Goal: Task Accomplishment & Management: Complete application form

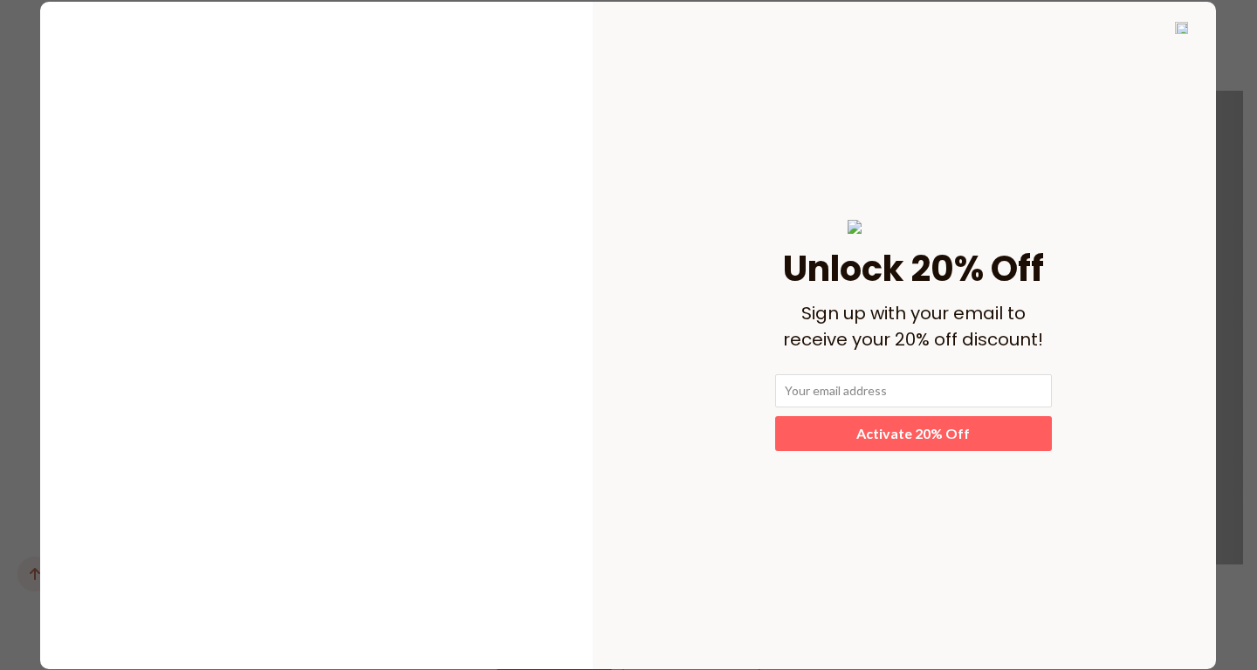
scroll to position [2032, 0]
click at [1182, 28] on img at bounding box center [1181, 28] width 13 height 12
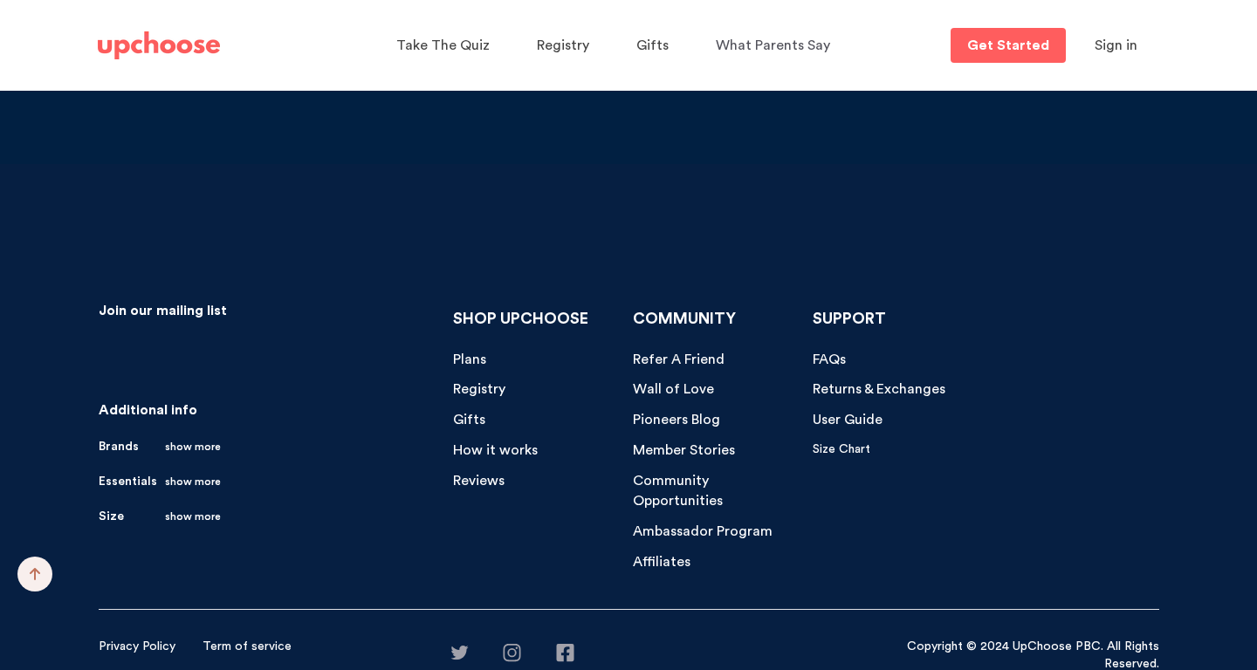
scroll to position [18200, 0]
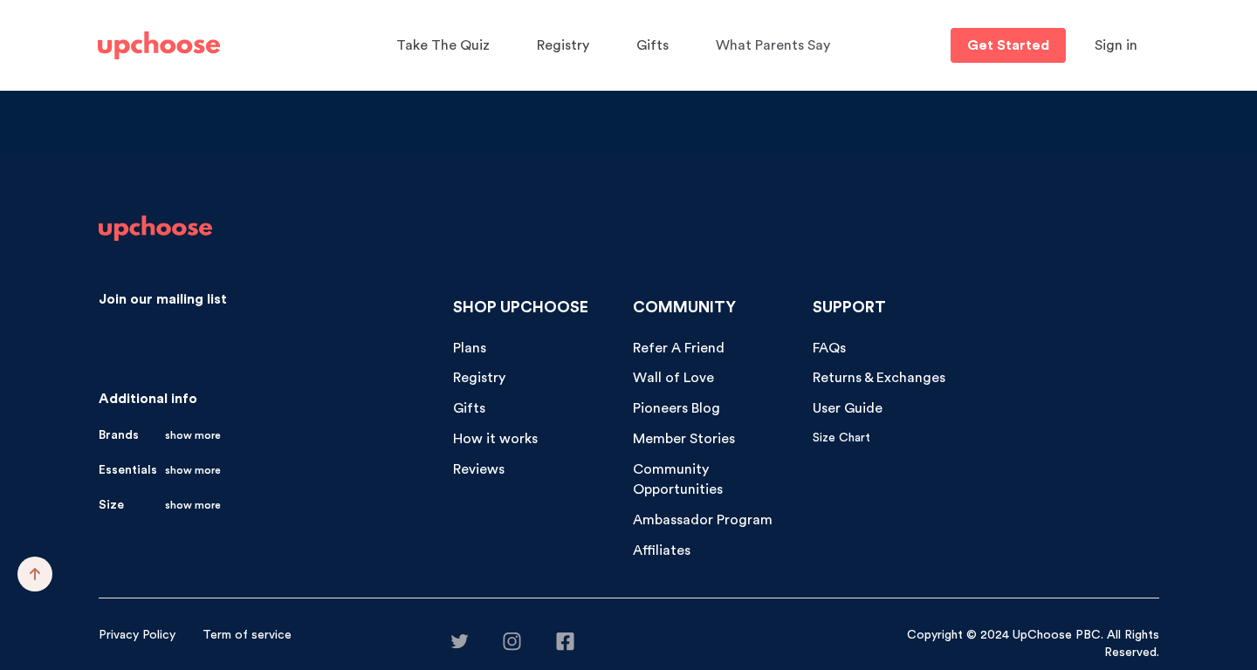
click at [720, 513] on span "Ambassador Program" at bounding box center [703, 520] width 140 height 14
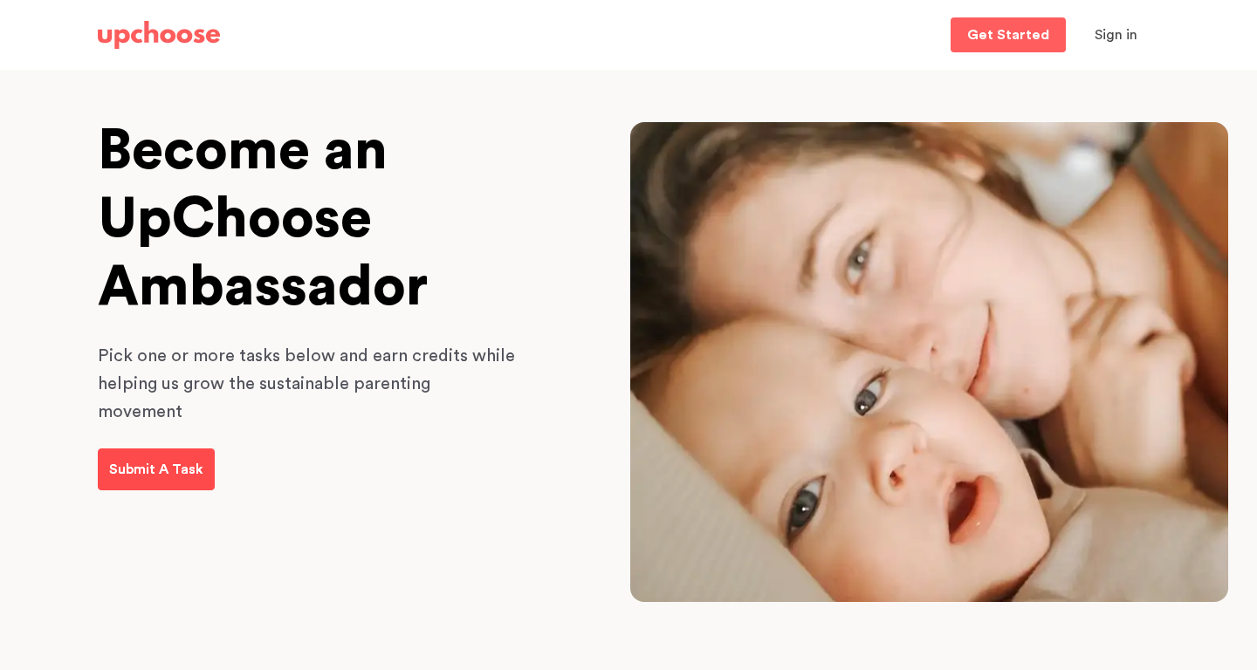
scroll to position [135, 0]
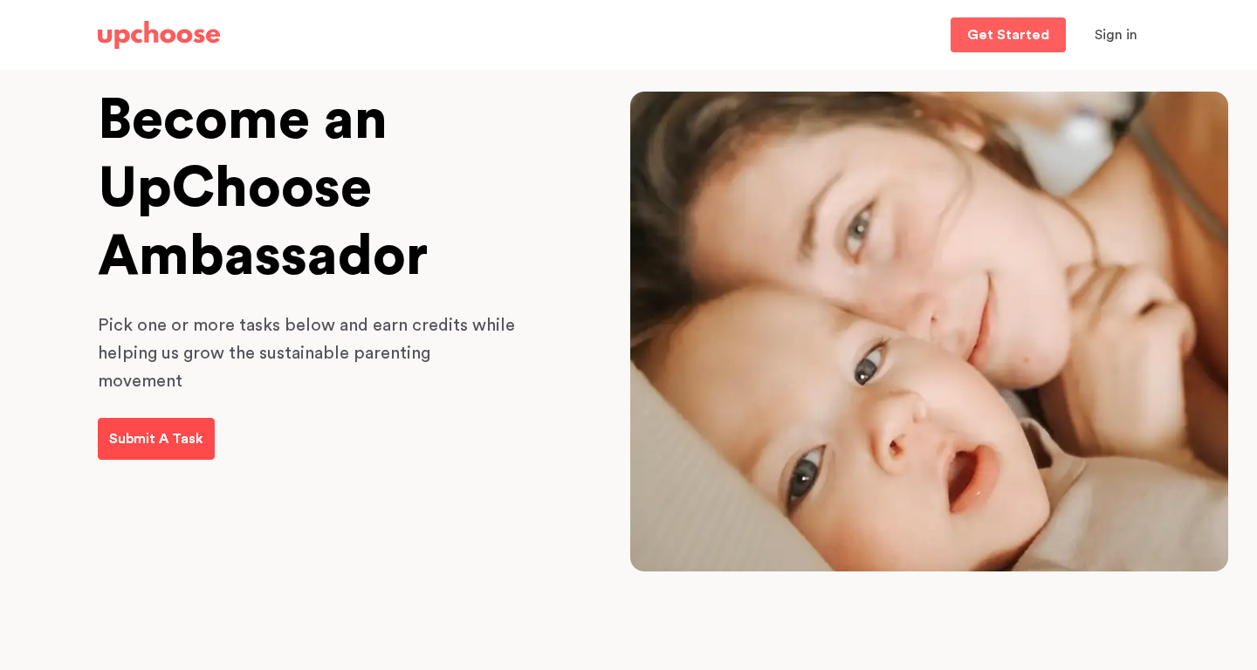
click at [175, 428] on p "Submit A Task" at bounding box center [156, 438] width 94 height 21
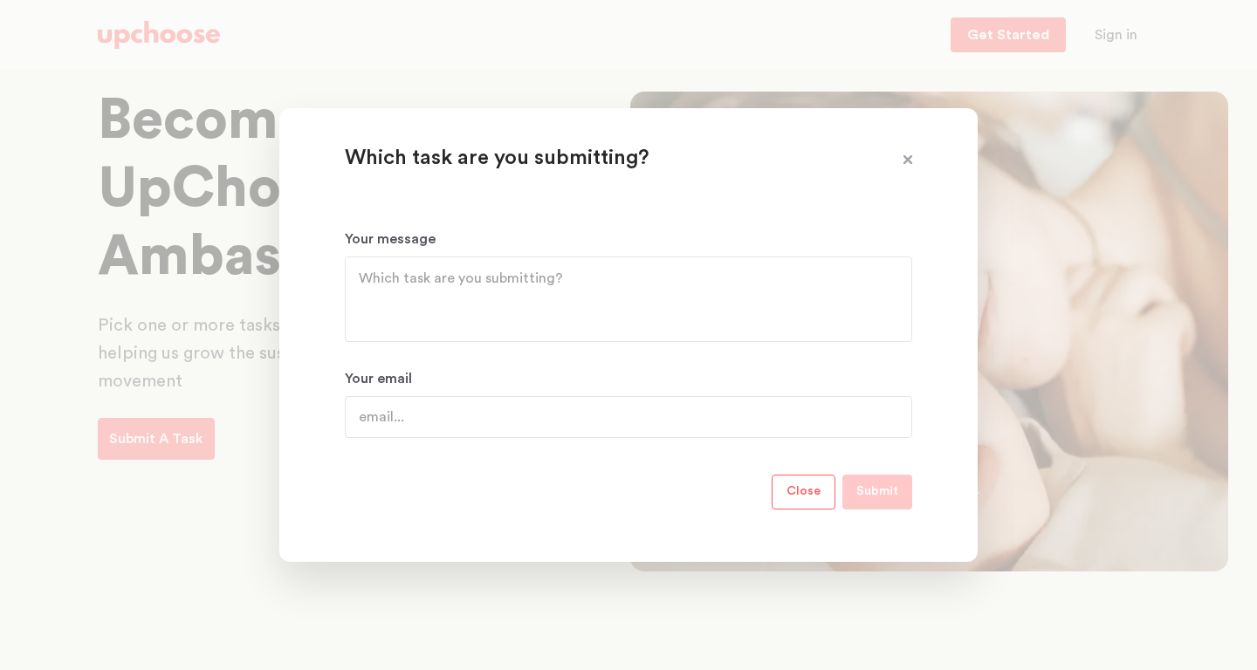
click at [540, 310] on textarea "Your message" at bounding box center [628, 299] width 539 height 63
click at [905, 159] on span at bounding box center [907, 160] width 23 height 23
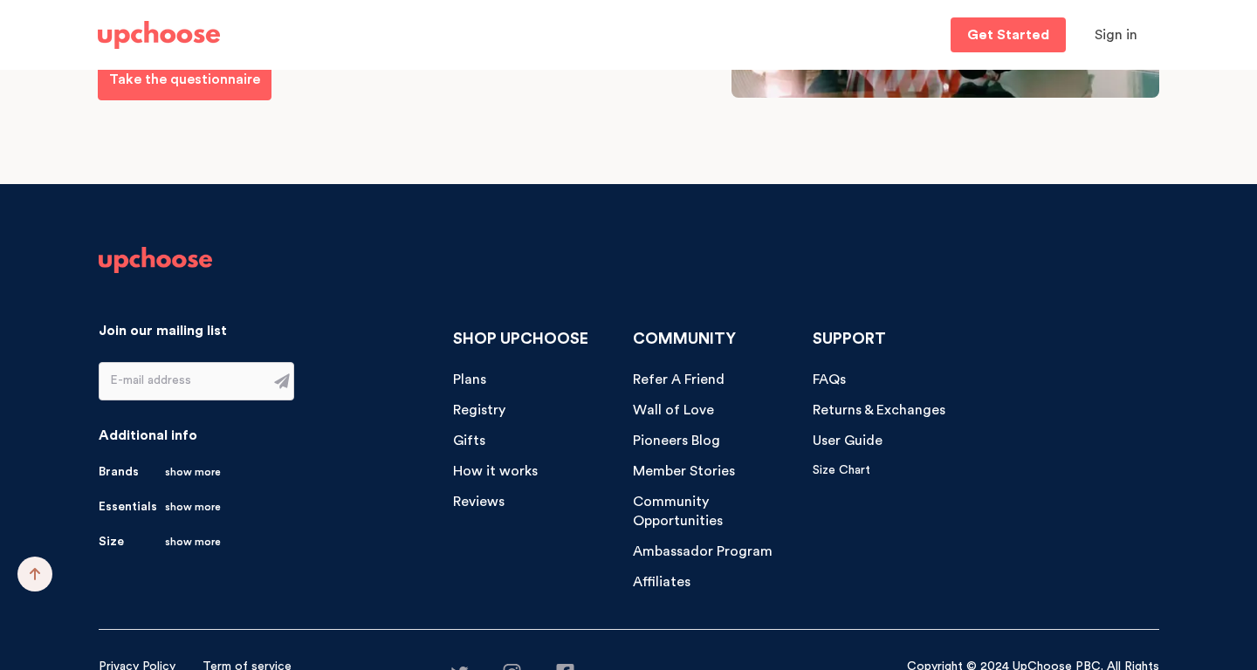
scroll to position [4046, 0]
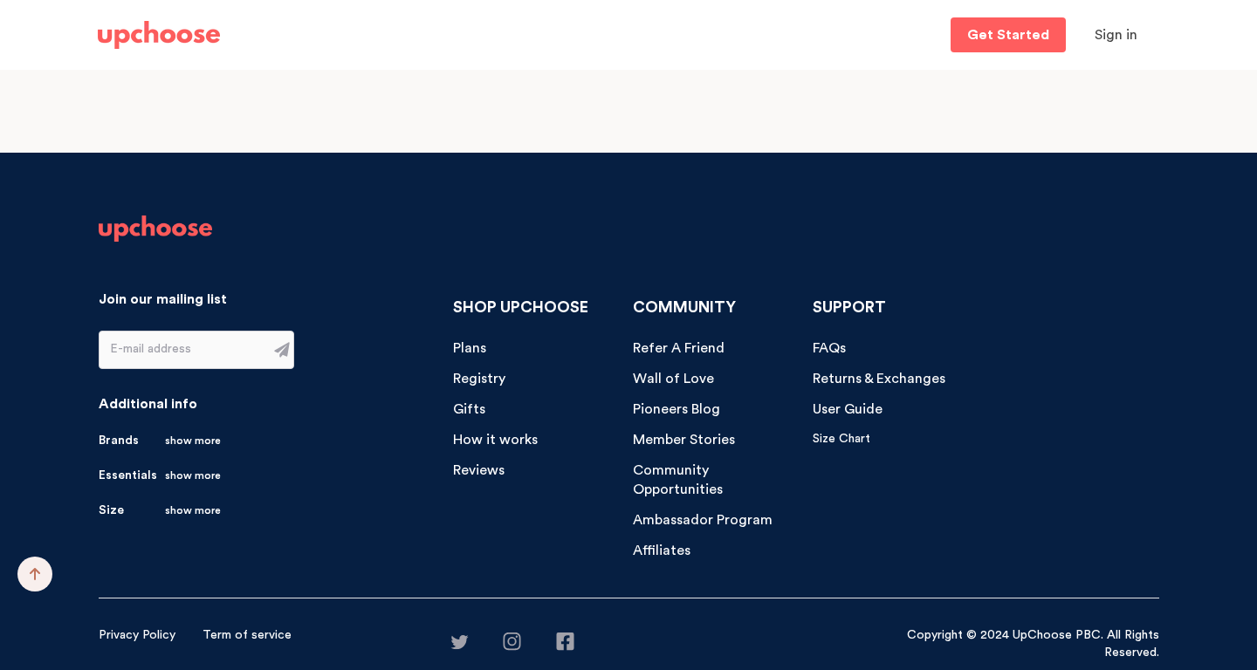
click at [651, 544] on span "Affiliates" at bounding box center [662, 551] width 58 height 14
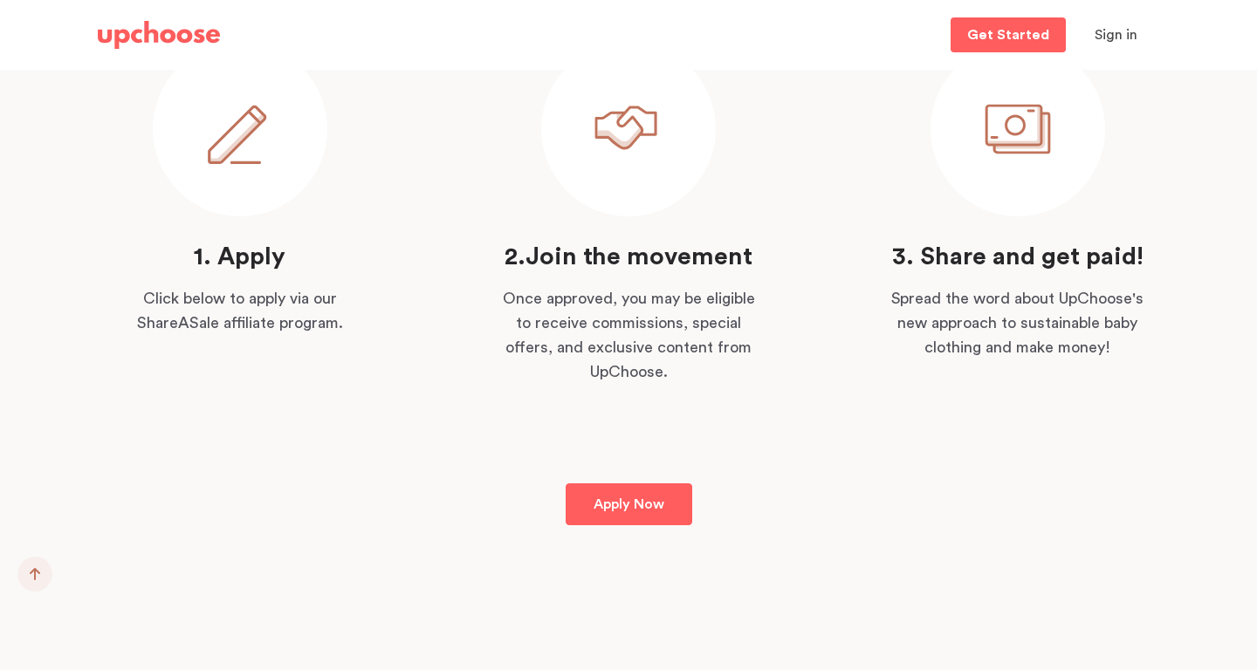
scroll to position [1093, 0]
click at [601, 499] on p "Apply Now" at bounding box center [628, 502] width 71 height 21
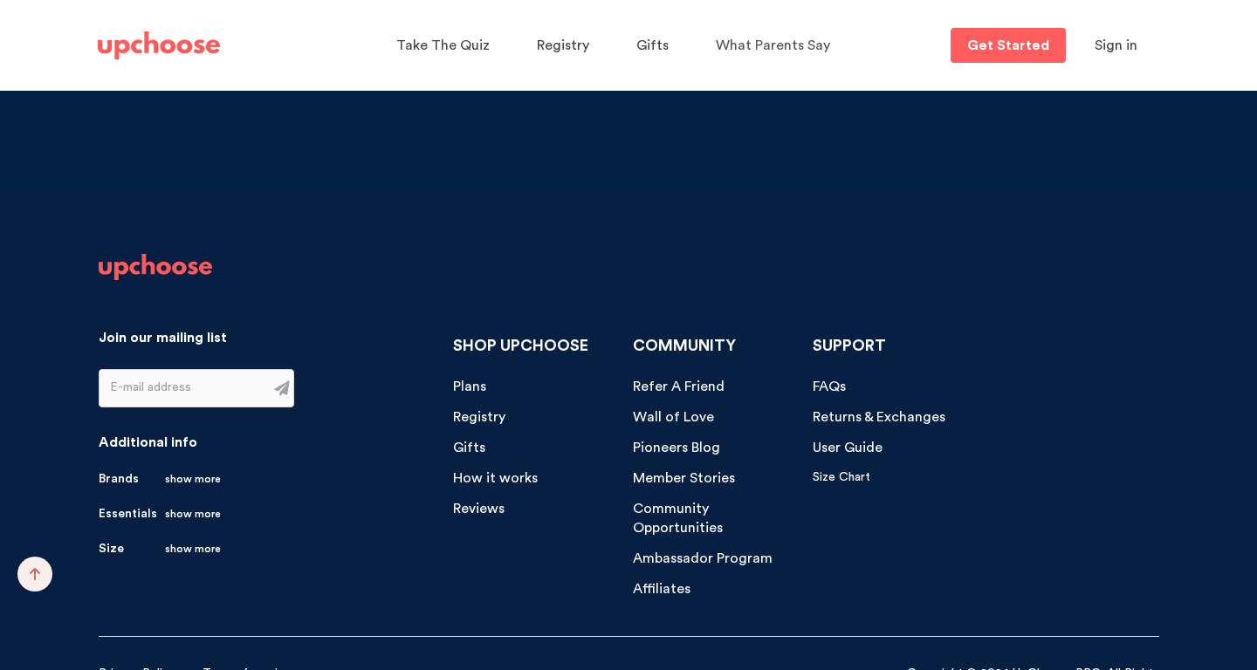
click at [654, 582] on span "Affiliates" at bounding box center [662, 589] width 58 height 14
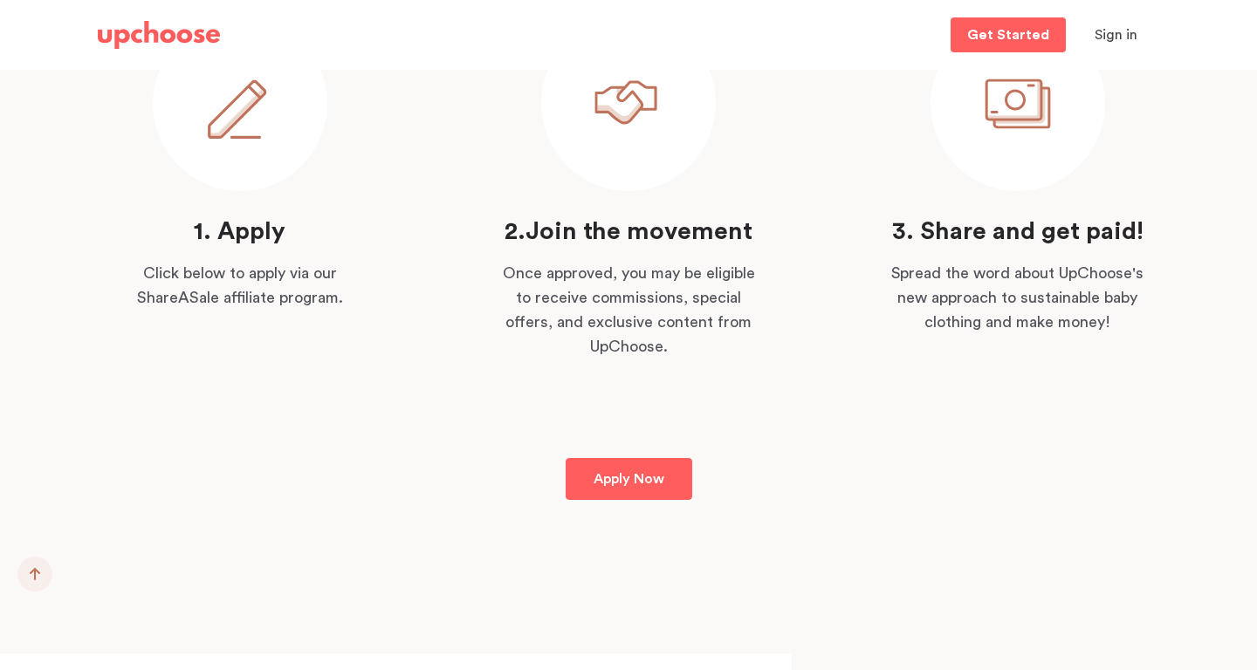
scroll to position [1114, 0]
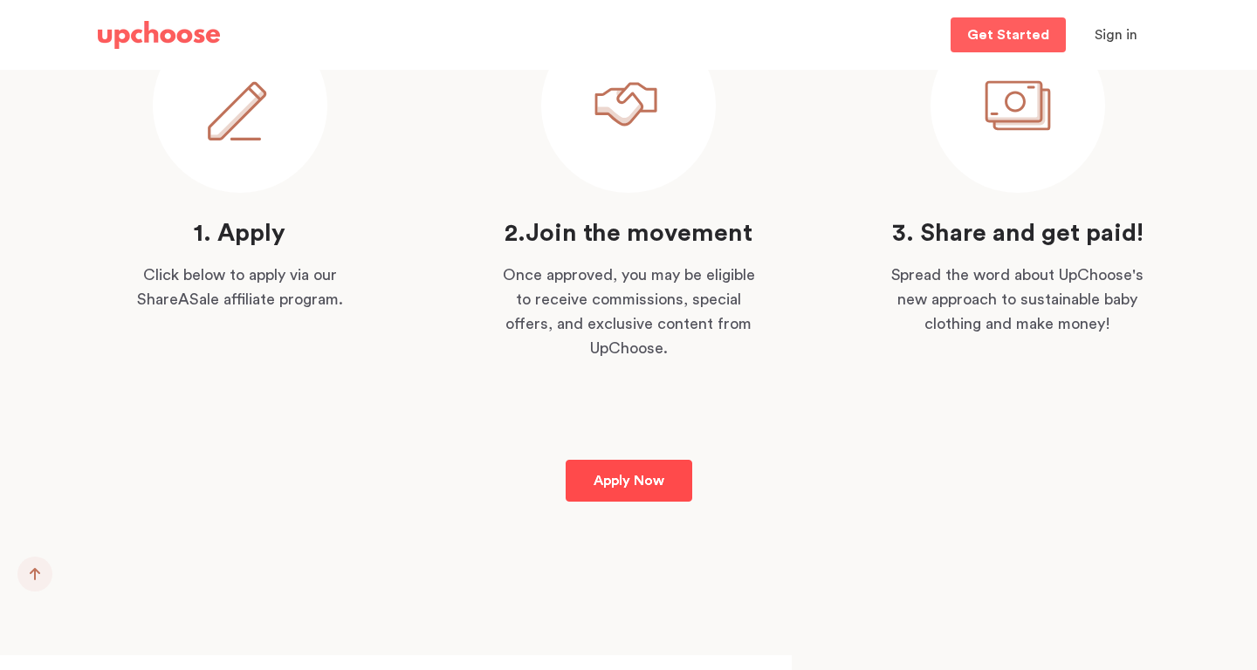
click at [610, 495] on link "Apply Now" at bounding box center [628, 481] width 127 height 42
